Goal: Navigation & Orientation: Find specific page/section

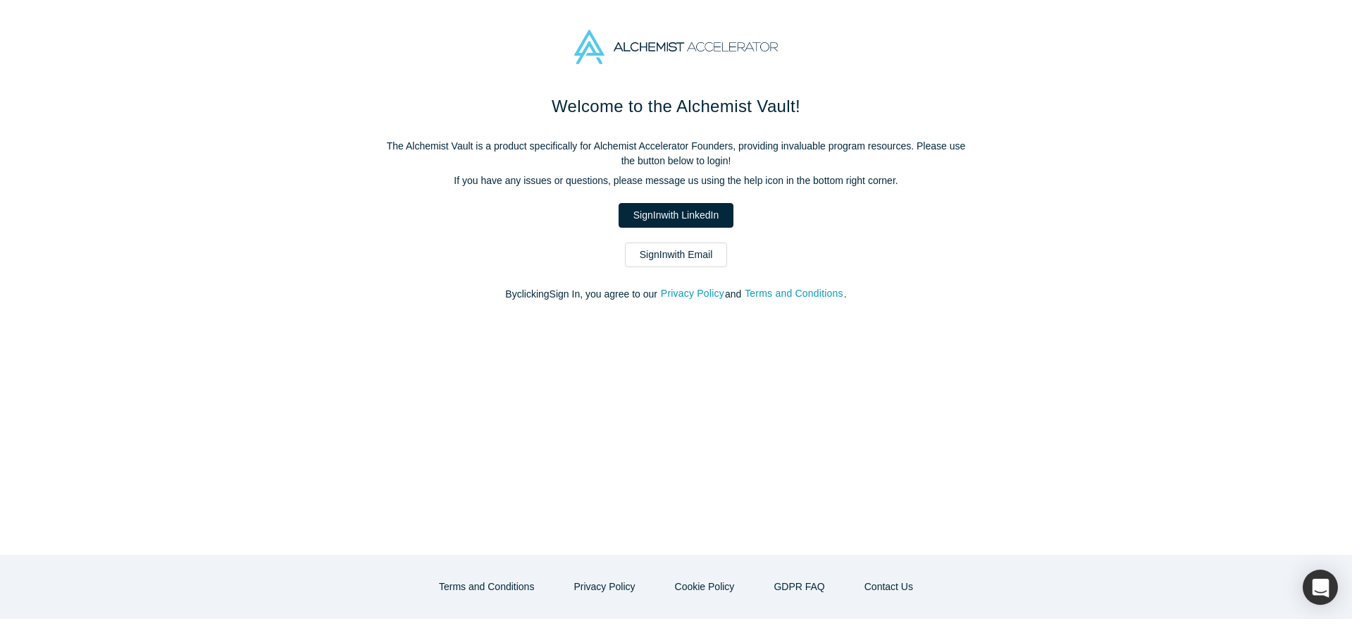
drag, startPoint x: 962, startPoint y: 166, endPoint x: 540, endPoint y: 240, distance: 428.5
click at [962, 166] on p "The Alchemist Vault is a product specifically for Alchemist Accelerator Founder…" at bounding box center [677, 154] width 592 height 30
click at [686, 224] on link "Sign In with LinkedIn" at bounding box center [676, 215] width 115 height 25
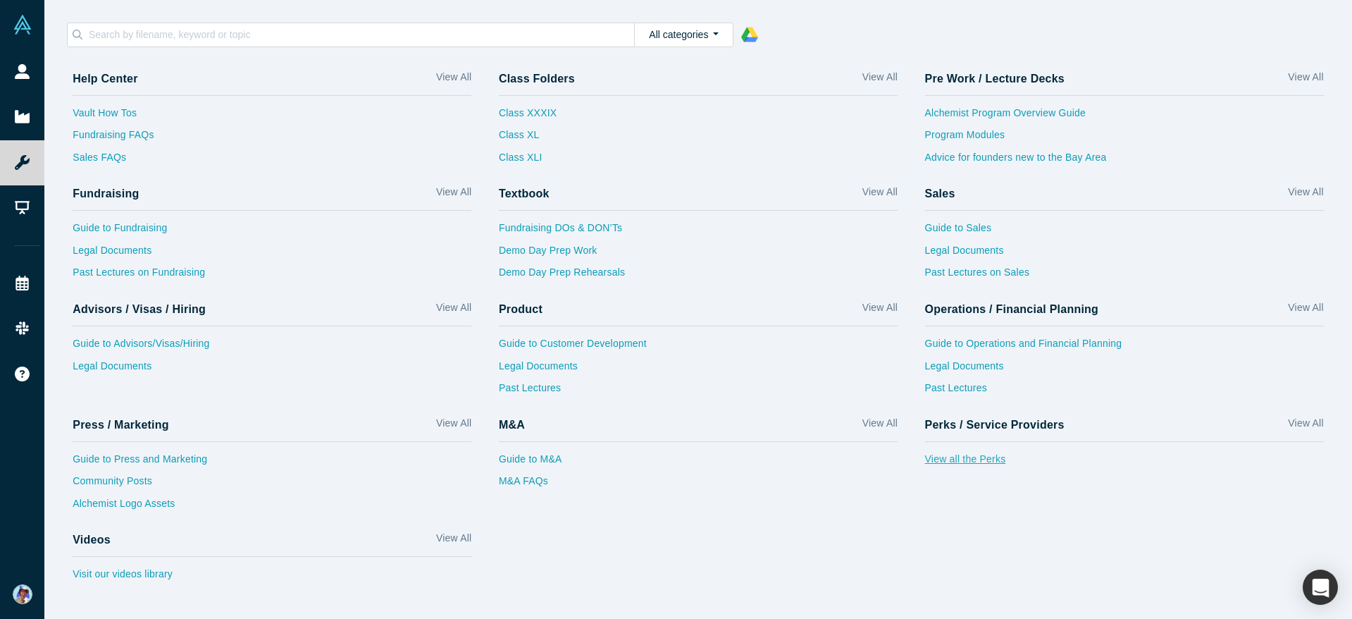
click at [965, 469] on link "View all the Perks" at bounding box center [1124, 463] width 399 height 23
